Goal: Book appointment/travel/reservation

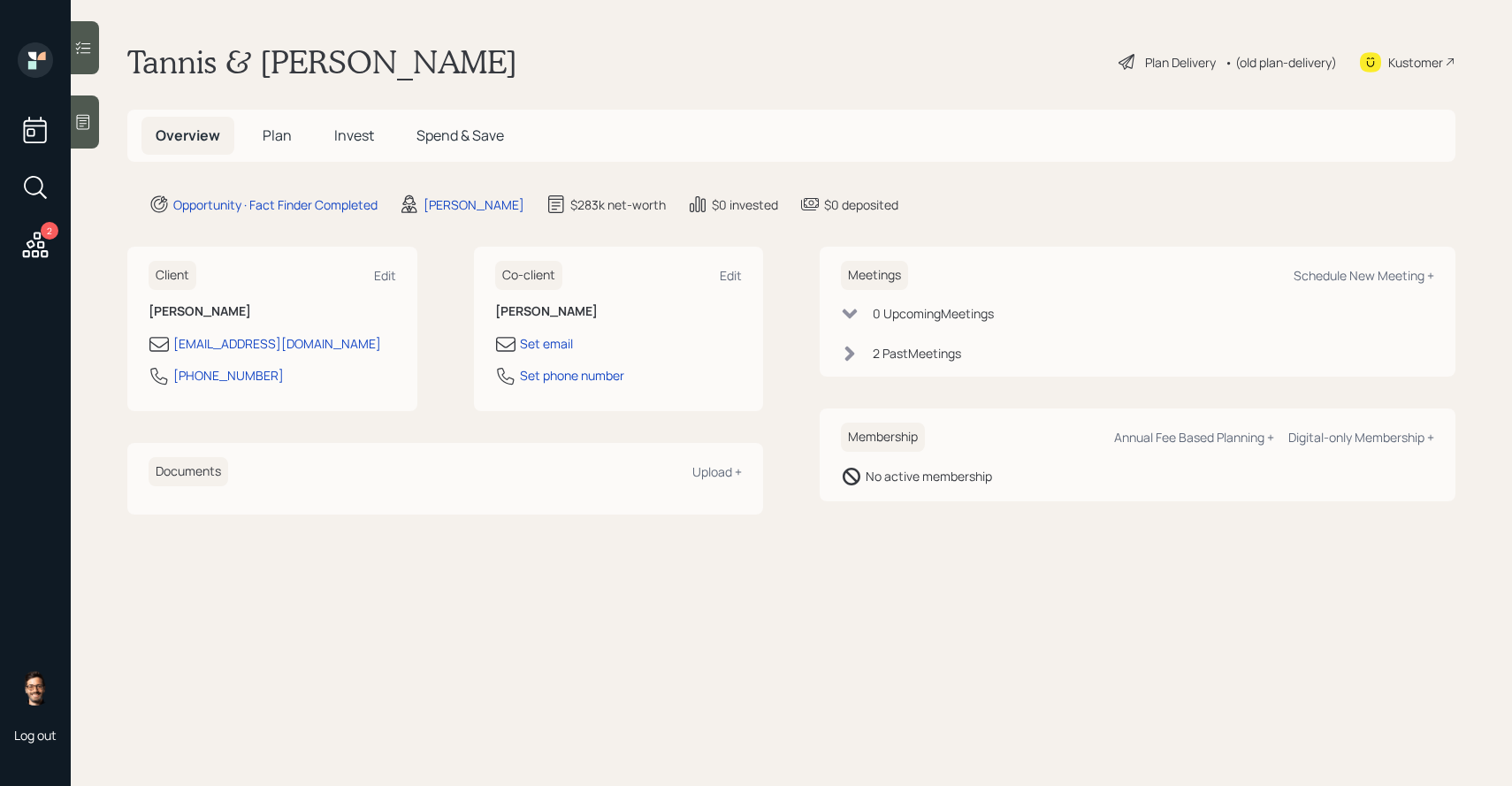
click at [328, 141] on h5 "Invest" at bounding box center [354, 135] width 68 height 38
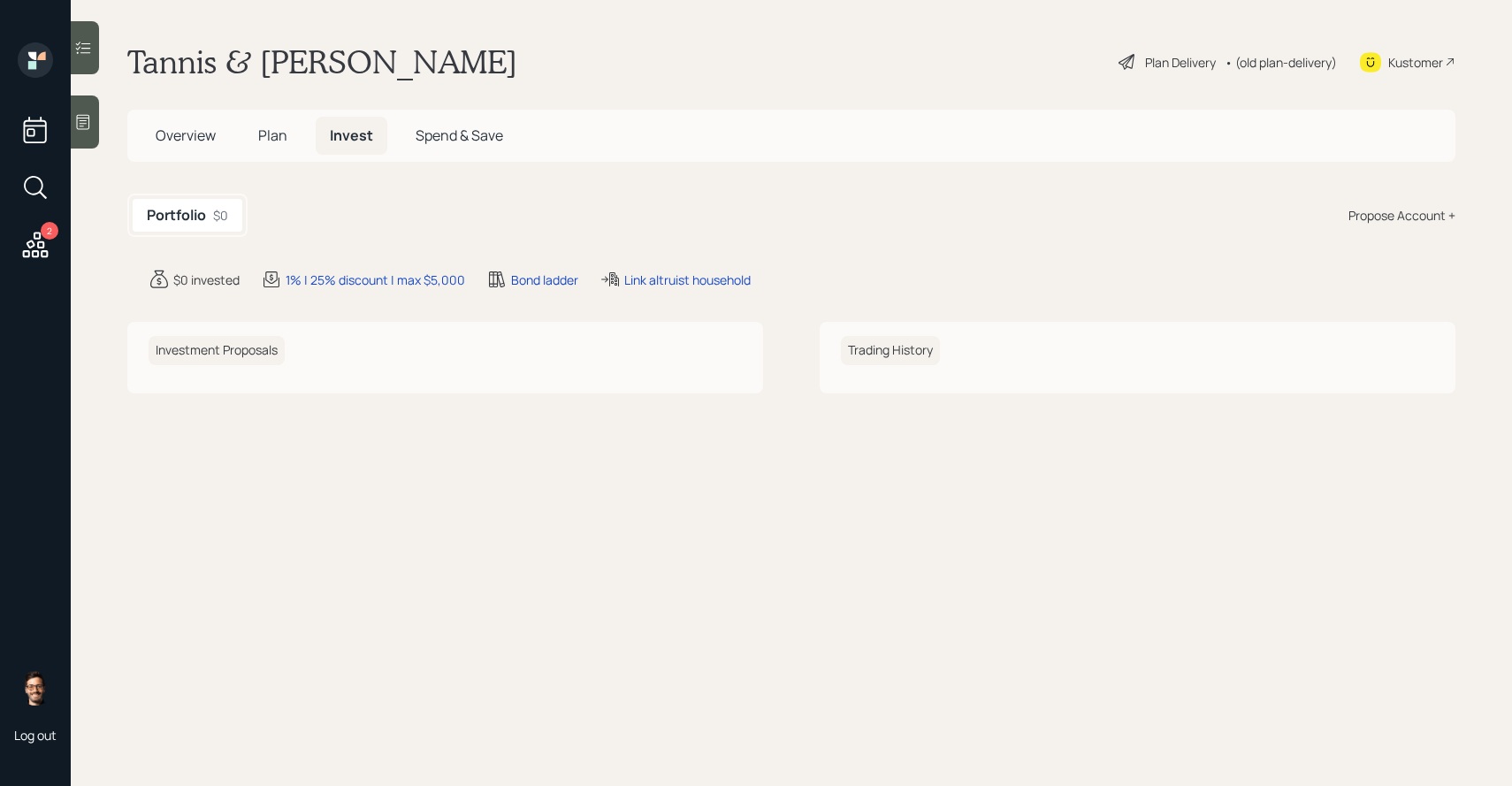
click at [210, 139] on span "Overview" at bounding box center [186, 135] width 60 height 19
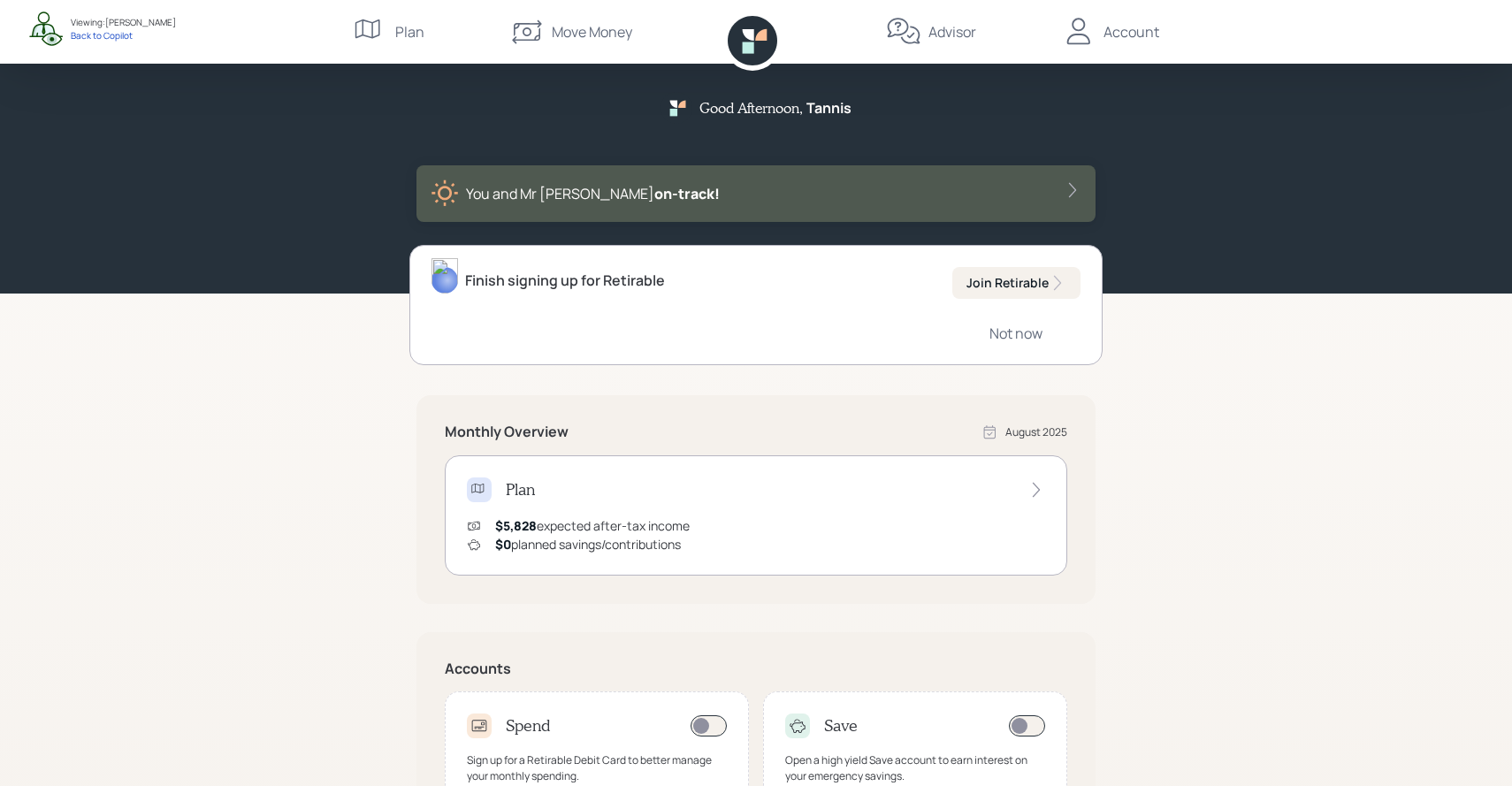
click at [1123, 32] on div "Account" at bounding box center [1131, 32] width 56 height 21
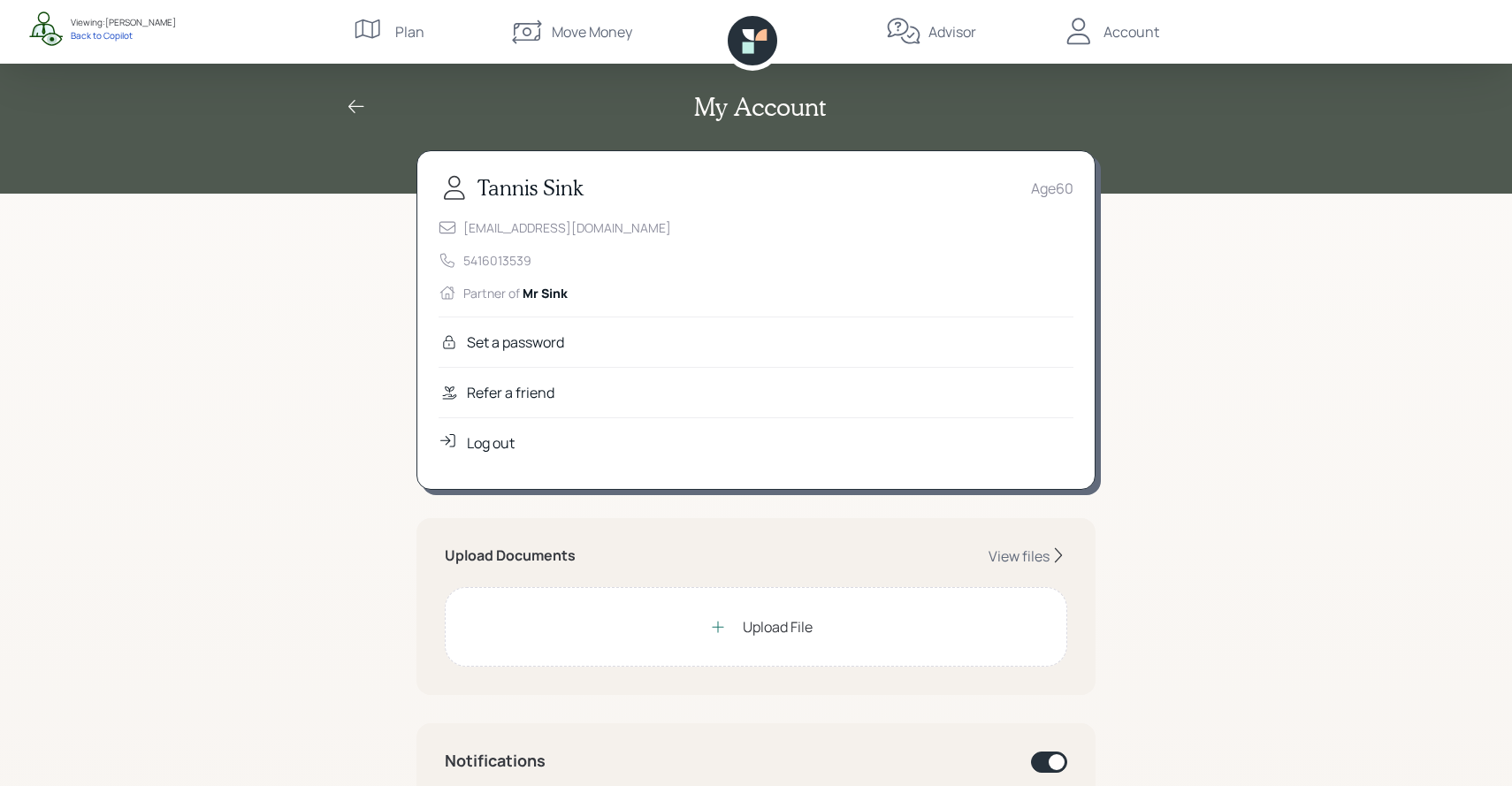
click at [947, 32] on div "Advisor" at bounding box center [951, 32] width 47 height 21
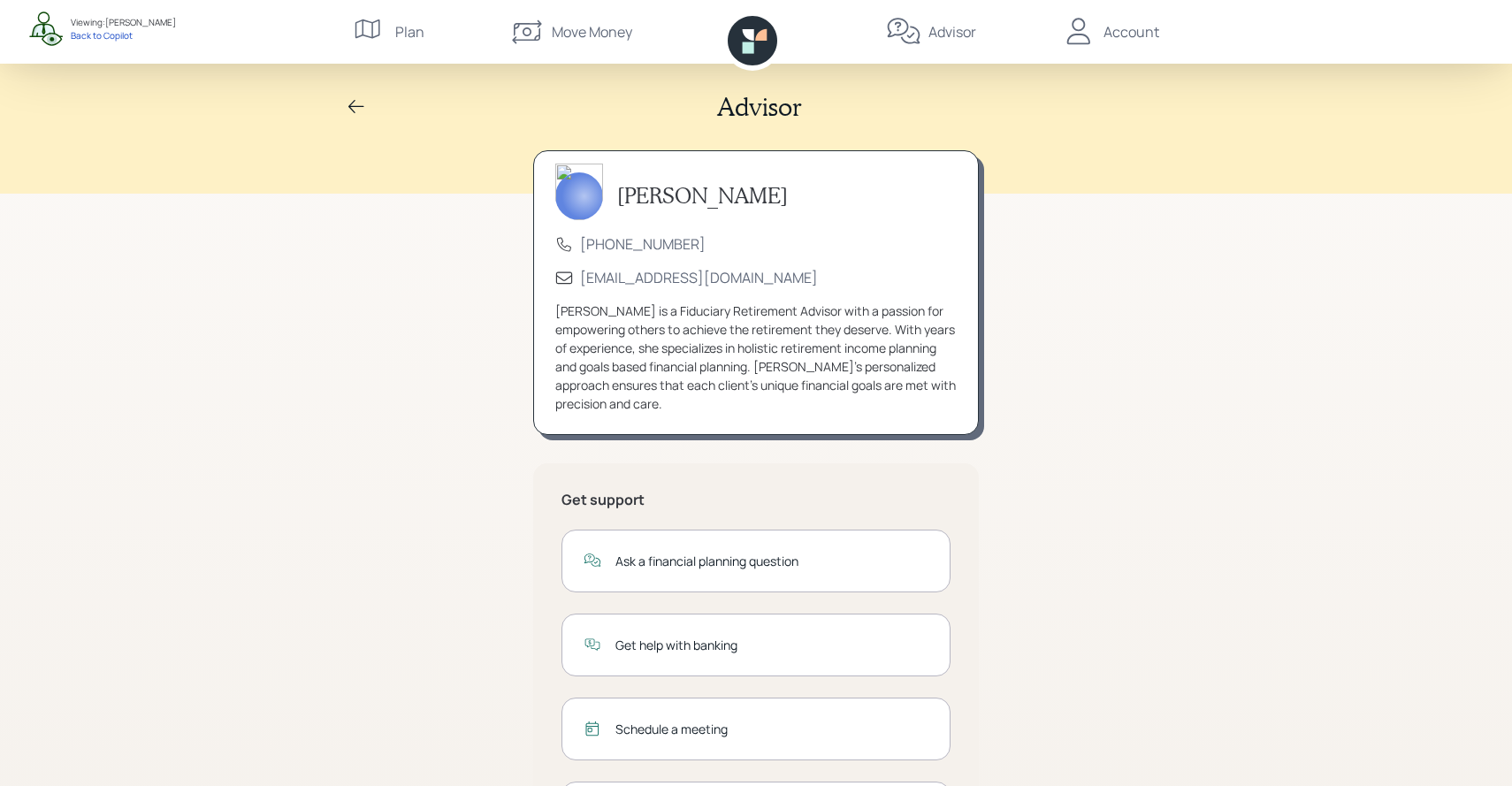
scroll to position [115, 0]
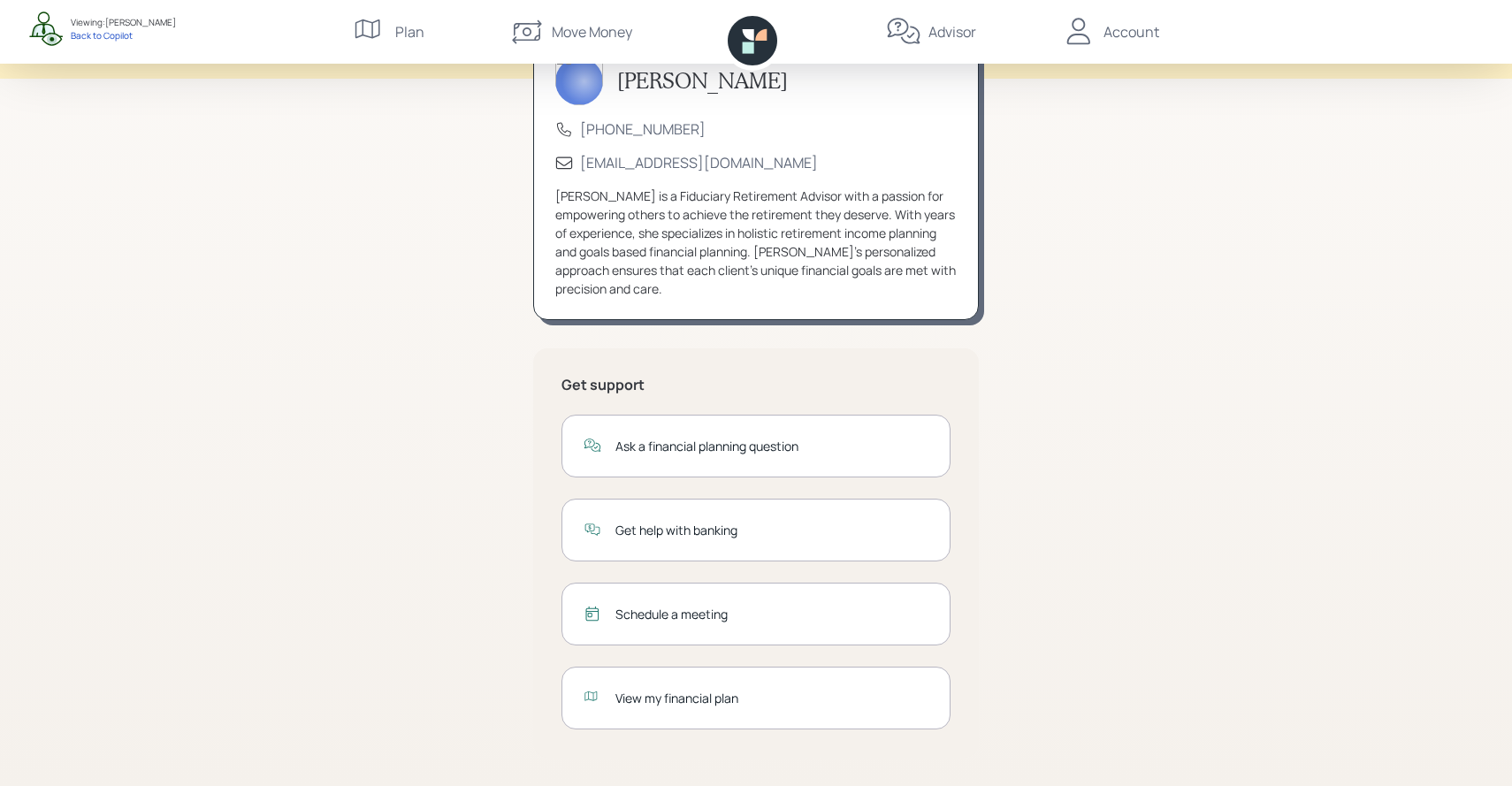
click at [712, 611] on div "Schedule a meeting" at bounding box center [771, 614] width 313 height 19
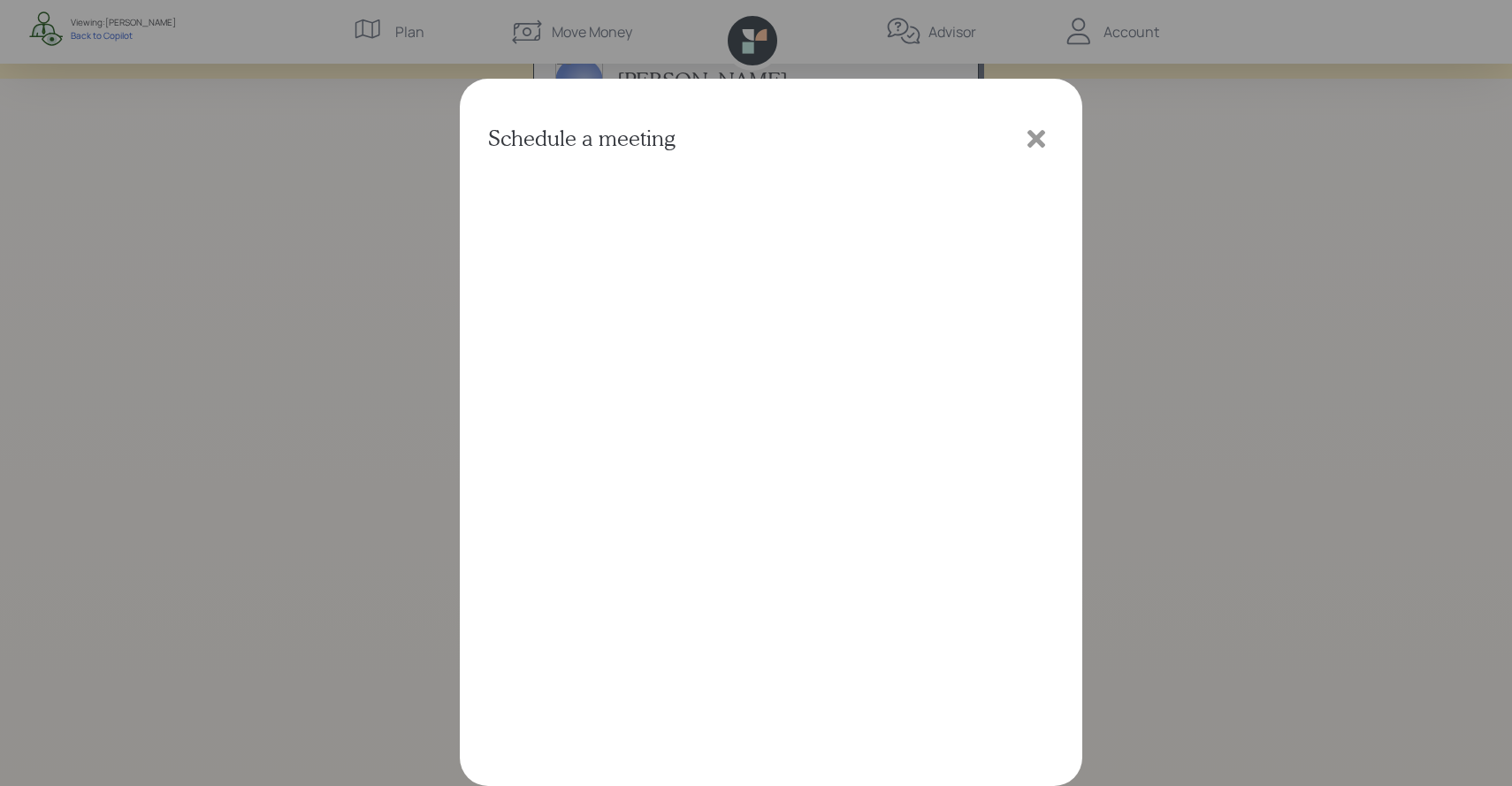
click at [1040, 128] on icon at bounding box center [1036, 138] width 27 height 27
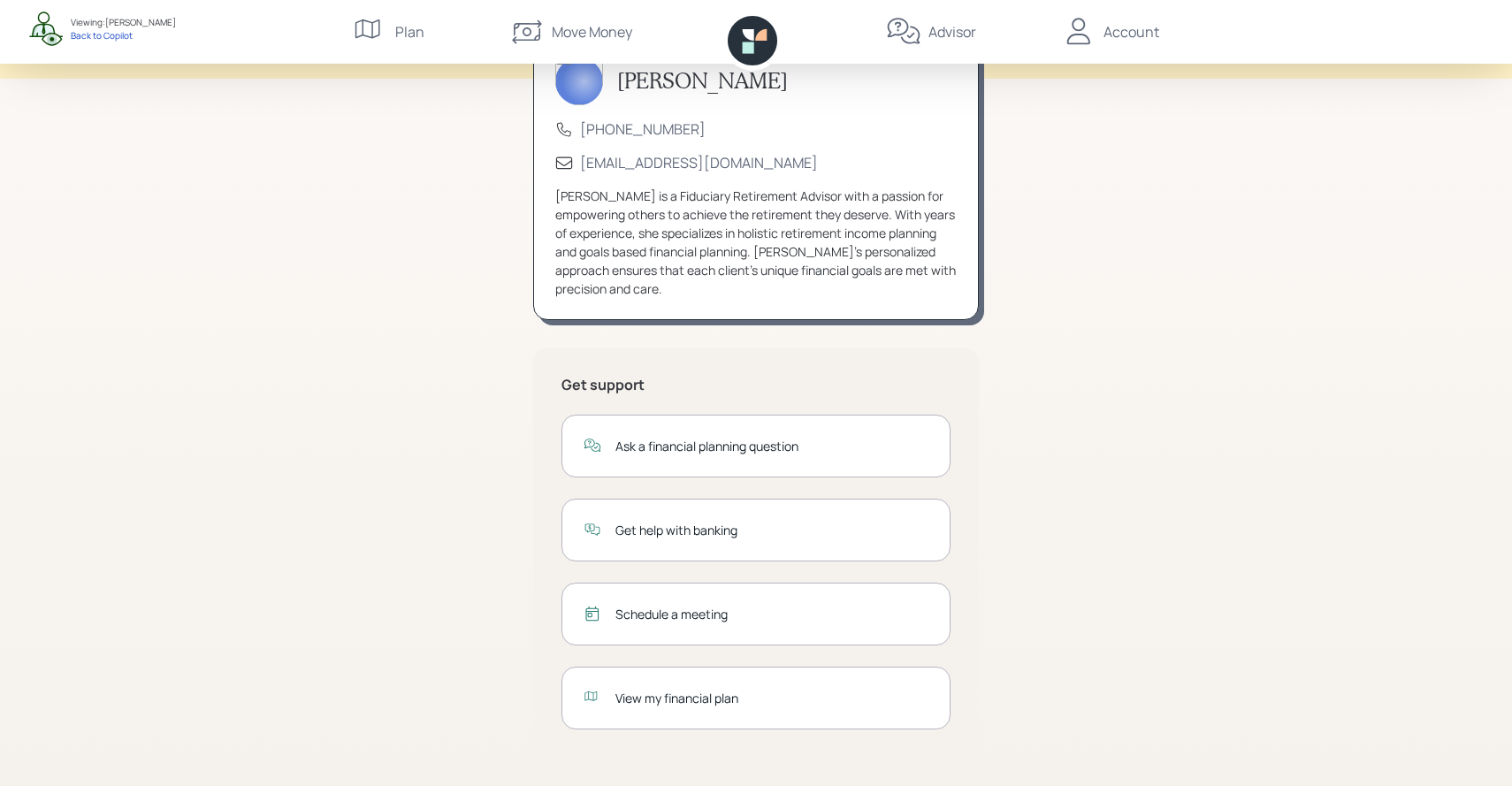
scroll to position [0, 0]
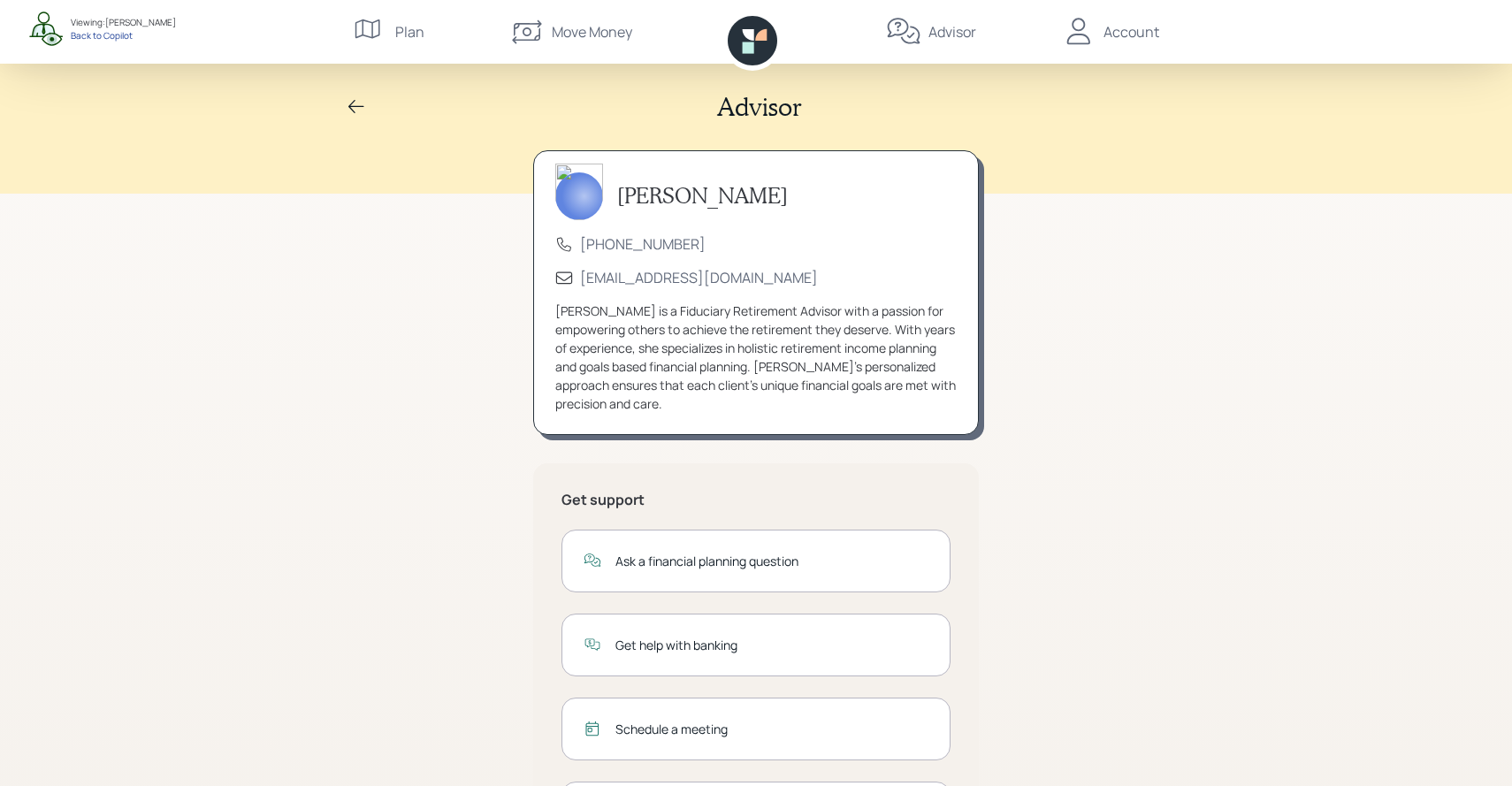
click at [117, 34] on div "Back to Copilot" at bounding box center [123, 34] width 105 height 12
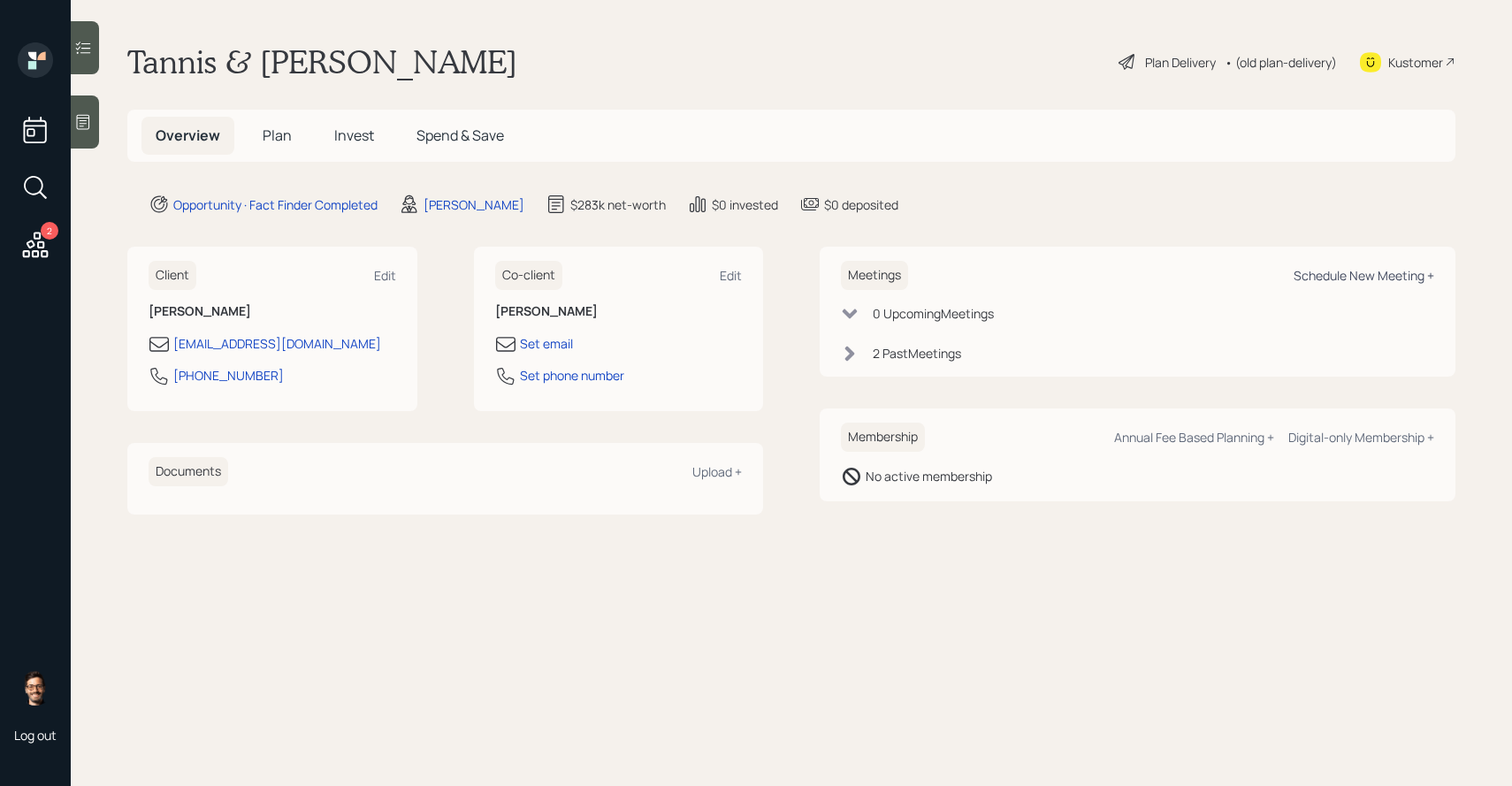
click at [1310, 270] on div "Schedule New Meeting +" at bounding box center [1363, 276] width 140 height 17
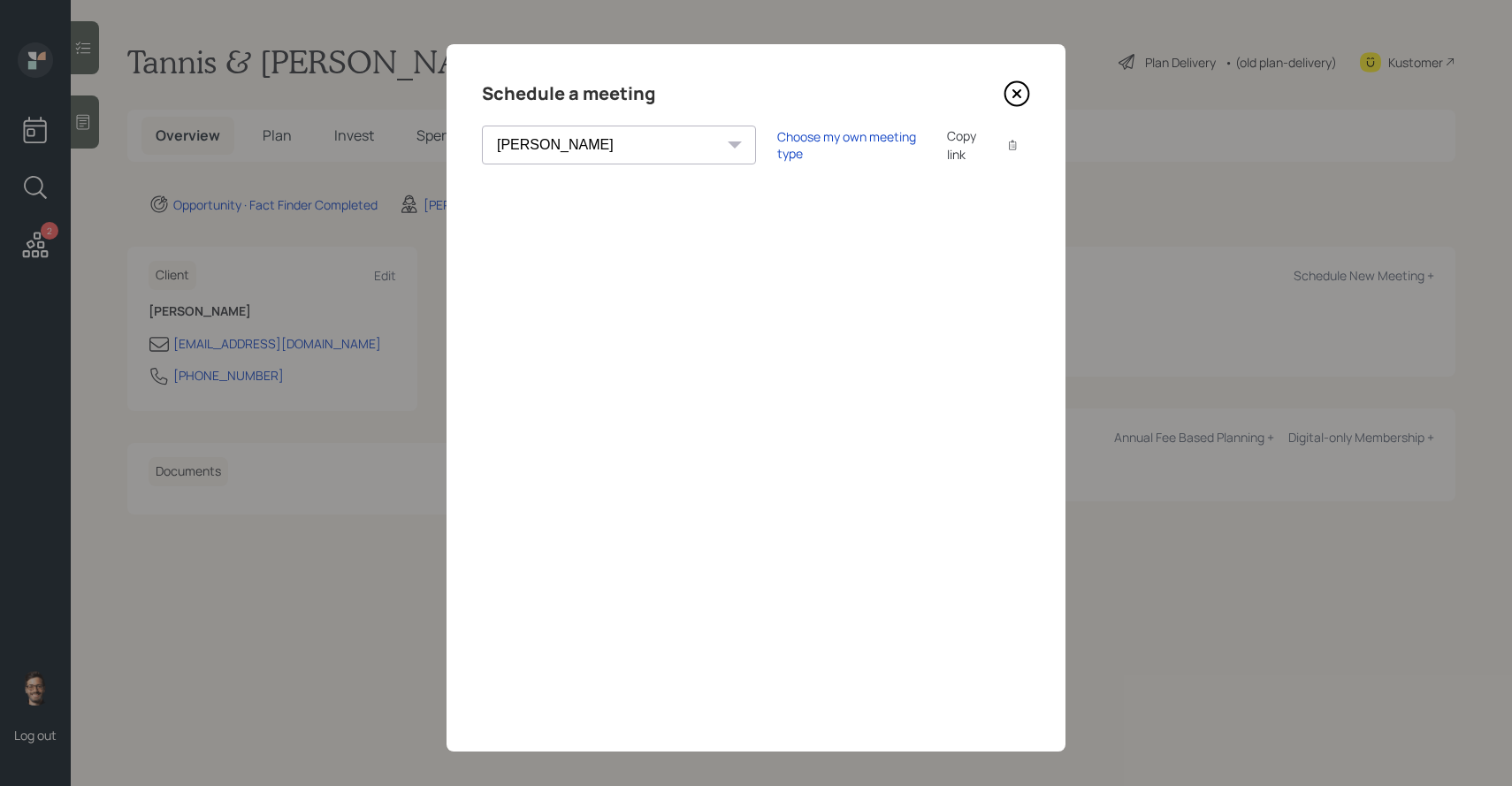
click at [621, 153] on select "[PERSON_NAME] [PERSON_NAME] [PERSON_NAME] [PERSON_NAME] [PERSON_NAME] [PERSON_N…" at bounding box center [618, 145] width 274 height 39
select select "round-[PERSON_NAME]"
click at [1007, 148] on icon at bounding box center [1012, 145] width 10 height 10
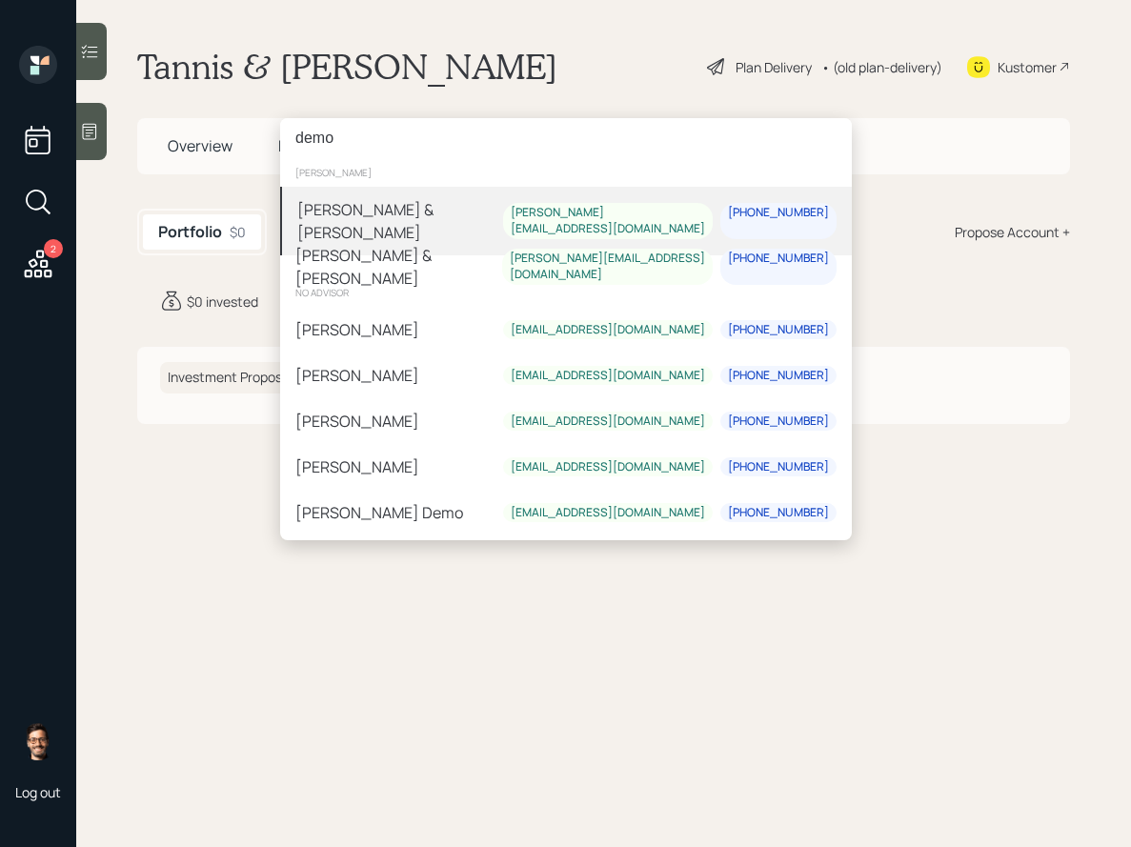
type input "demo"
click at [412, 201] on div "Mike & Karen Demo" at bounding box center [400, 221] width 206 height 46
